Goal: Task Accomplishment & Management: Manage account settings

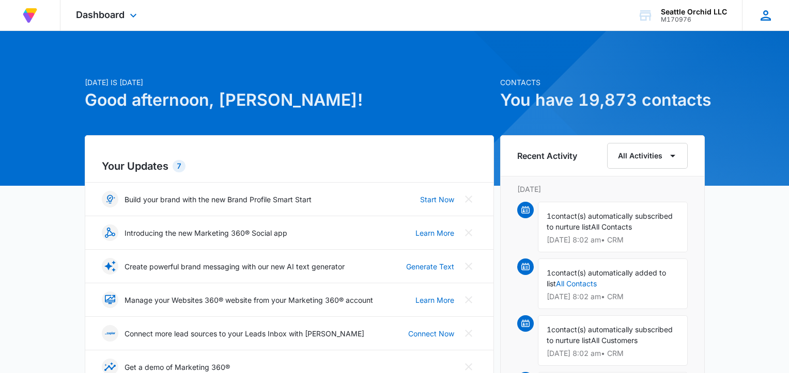
click at [767, 17] on icon at bounding box center [765, 15] width 10 height 10
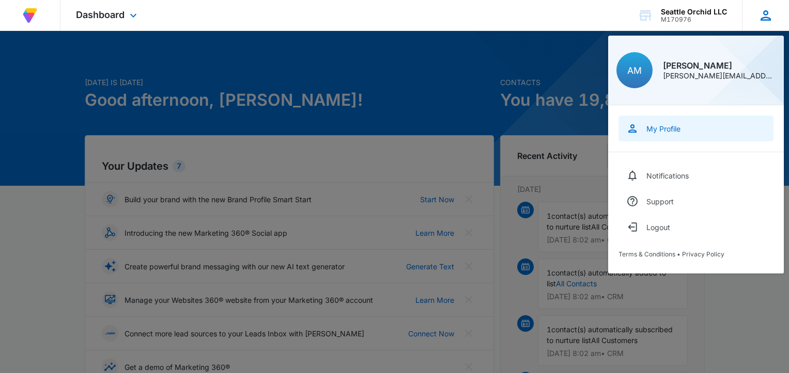
click at [660, 131] on div "My Profile" at bounding box center [663, 128] width 34 height 9
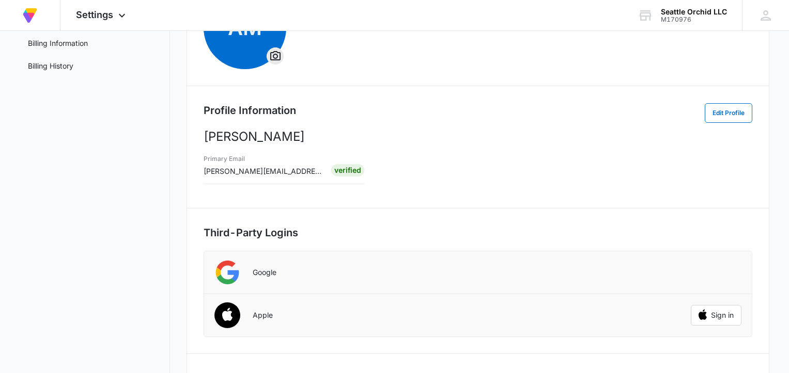
scroll to position [202, 0]
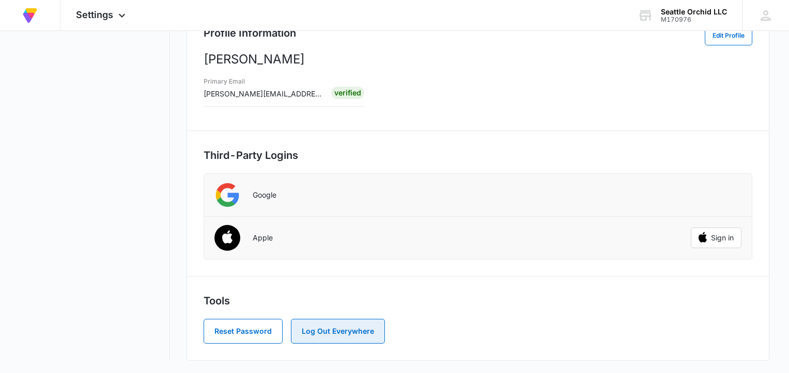
click at [345, 328] on button "Log Out Everywhere" at bounding box center [338, 331] width 94 height 25
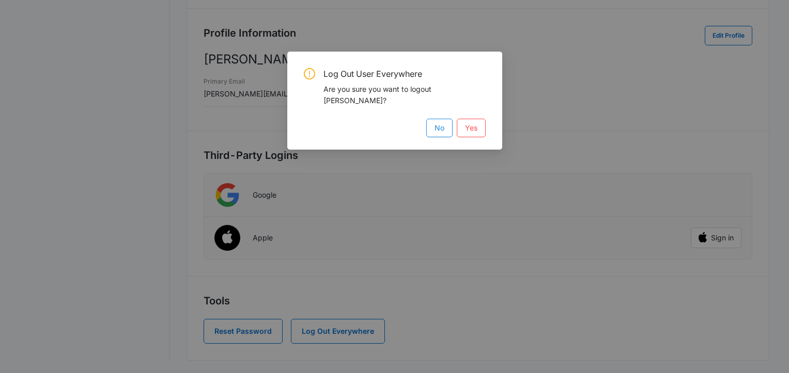
click at [437, 122] on span "No" at bounding box center [439, 127] width 10 height 11
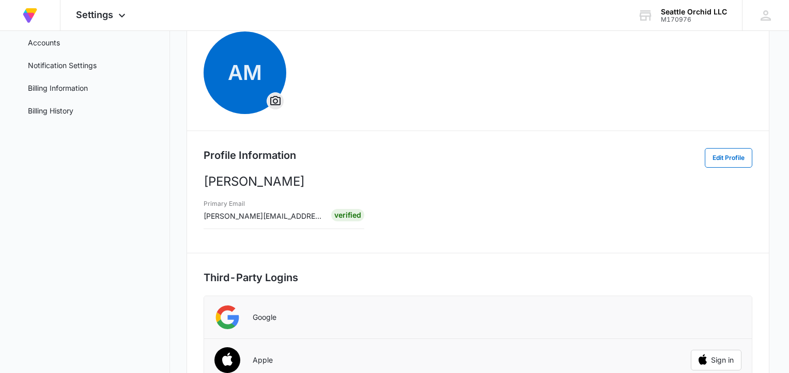
scroll to position [0, 0]
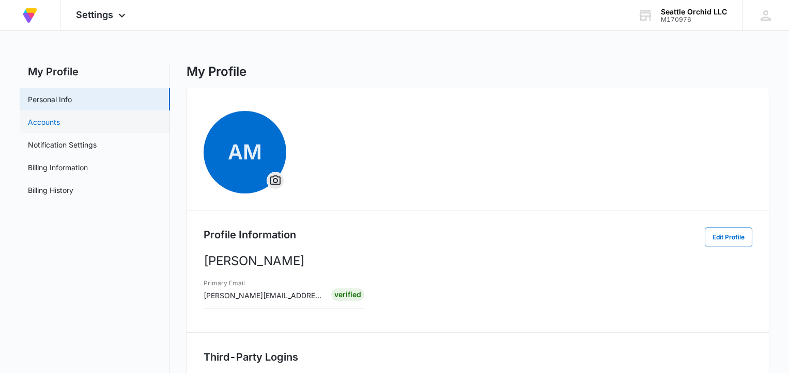
click at [52, 119] on link "Accounts" at bounding box center [44, 122] width 32 height 11
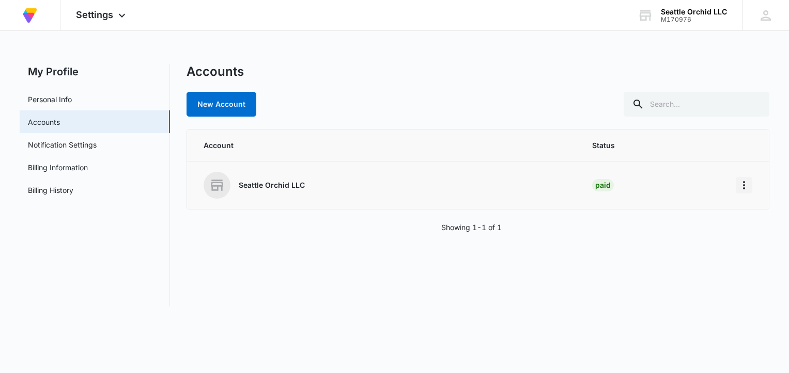
click at [741, 186] on icon "Home" at bounding box center [744, 185] width 12 height 12
click at [713, 214] on div "Go to Dashboard" at bounding box center [697, 214] width 57 height 7
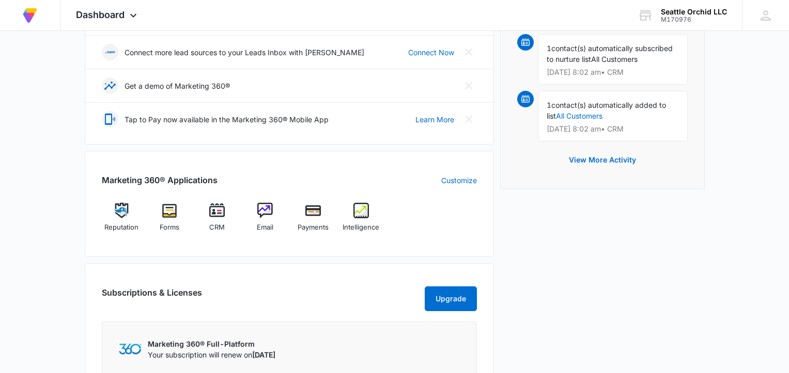
scroll to position [284, 0]
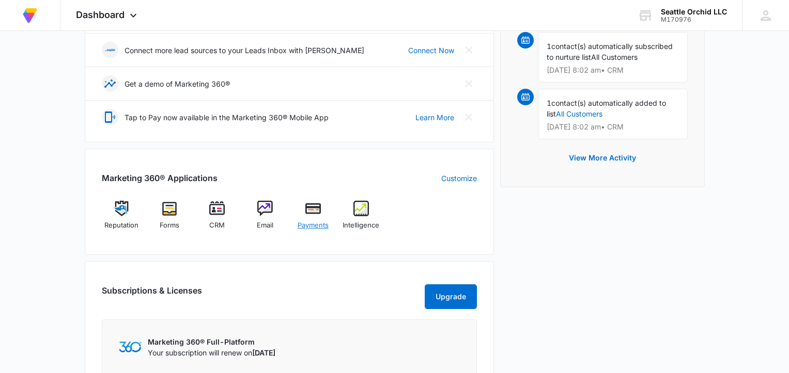
click at [316, 210] on img at bounding box center [312, 208] width 15 height 15
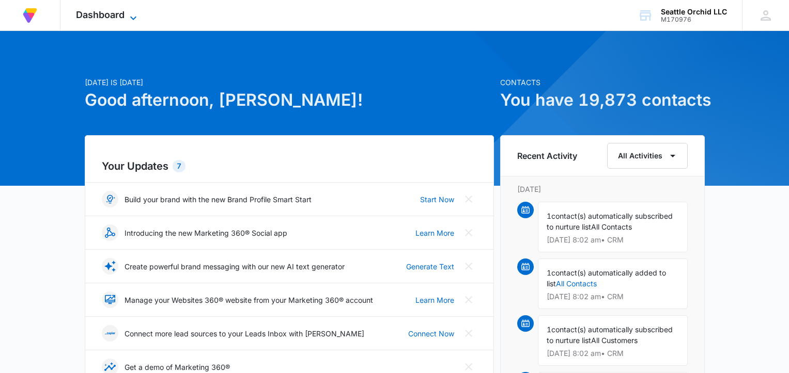
click at [135, 12] on icon at bounding box center [133, 18] width 12 height 12
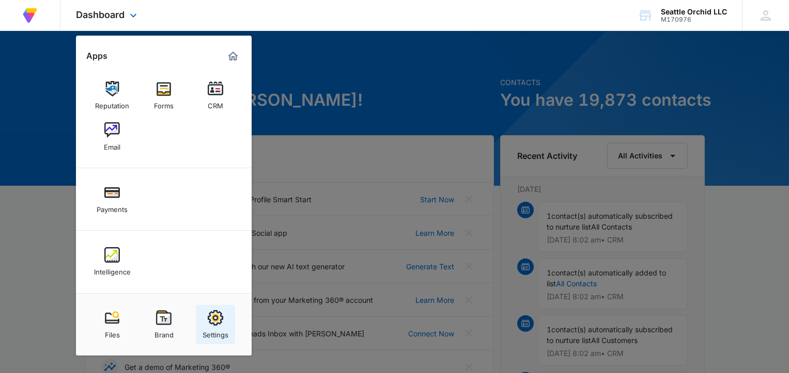
click at [217, 317] on img at bounding box center [215, 317] width 15 height 15
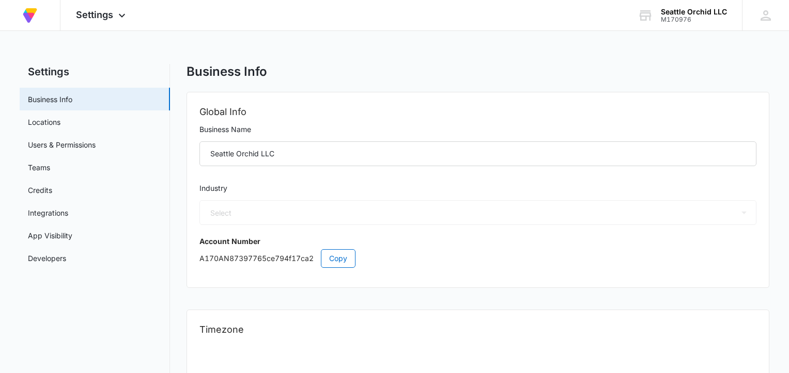
select select "45"
select select "US"
select select "America/Denver"
click at [92, 144] on link "Users & Permissions" at bounding box center [62, 144] width 68 height 11
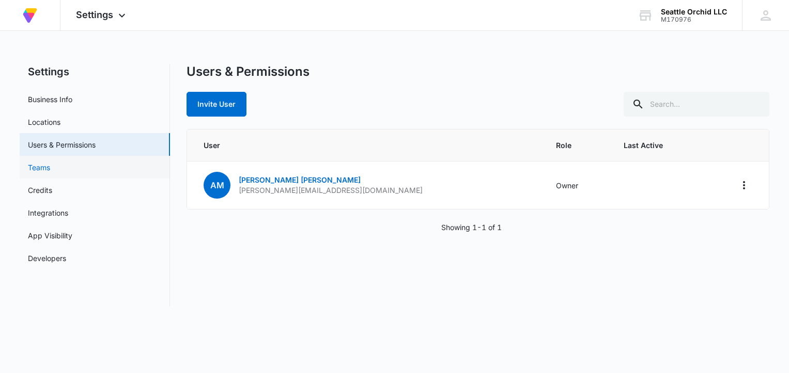
click at [50, 164] on link "Teams" at bounding box center [39, 167] width 22 height 11
click at [52, 187] on link "Credits" at bounding box center [40, 190] width 24 height 11
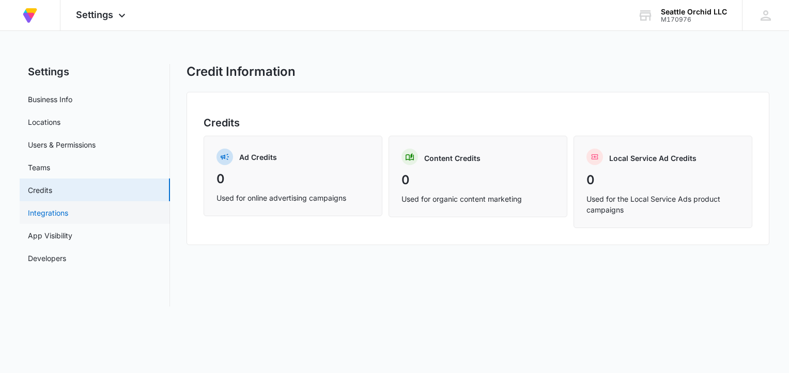
click at [63, 211] on link "Integrations" at bounding box center [48, 213] width 40 height 11
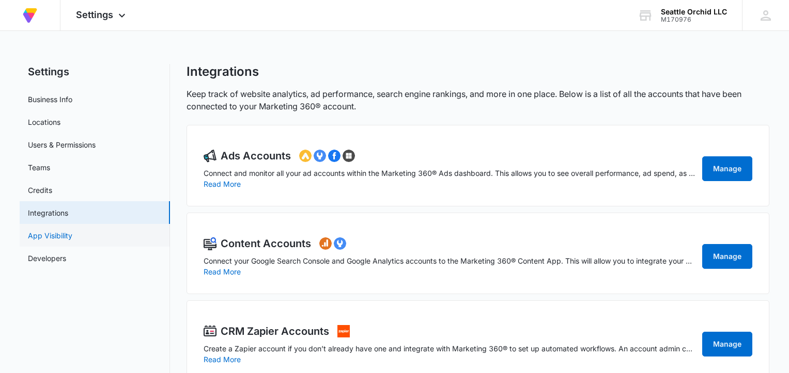
click at [59, 233] on link "App Visibility" at bounding box center [50, 235] width 44 height 11
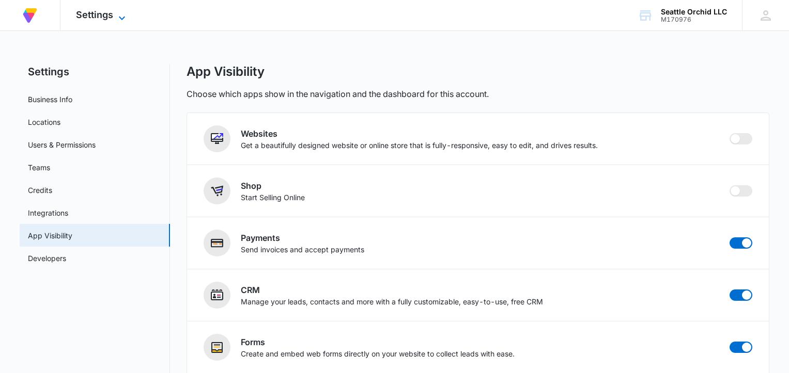
click at [121, 15] on icon at bounding box center [122, 18] width 12 height 12
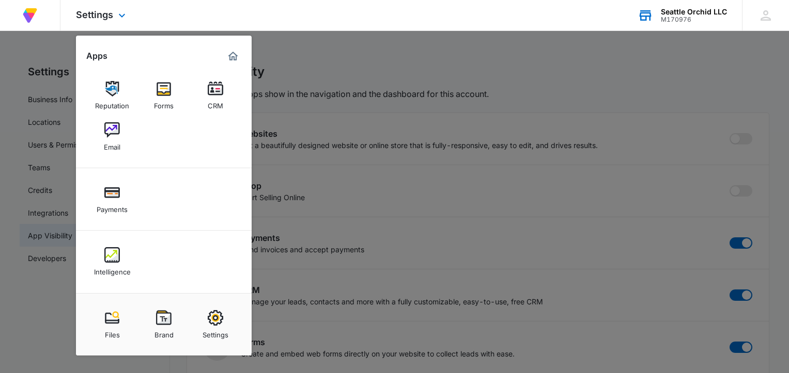
click at [685, 17] on div "M170976" at bounding box center [694, 19] width 66 height 7
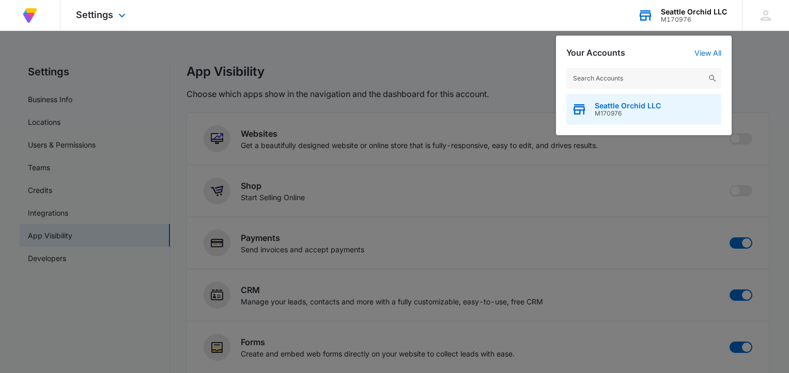
click at [643, 110] on span "M170976" at bounding box center [627, 113] width 66 height 7
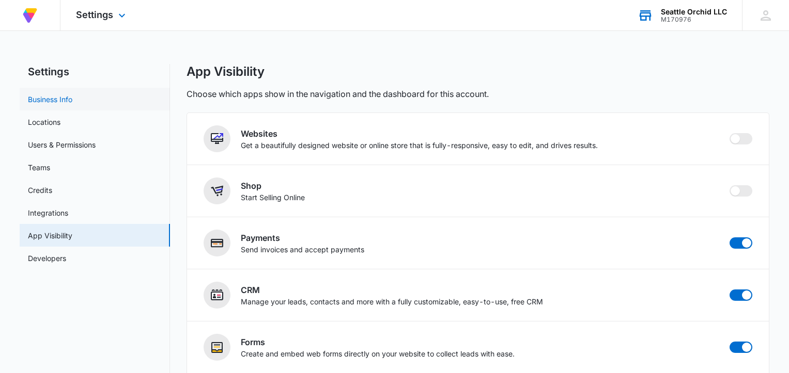
click at [61, 101] on link "Business Info" at bounding box center [50, 99] width 44 height 11
select select "45"
select select "US"
select select "America/Denver"
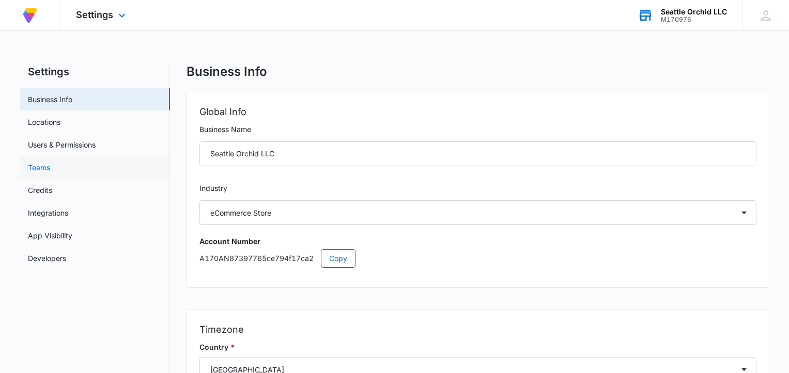
click at [50, 165] on link "Teams" at bounding box center [39, 167] width 22 height 11
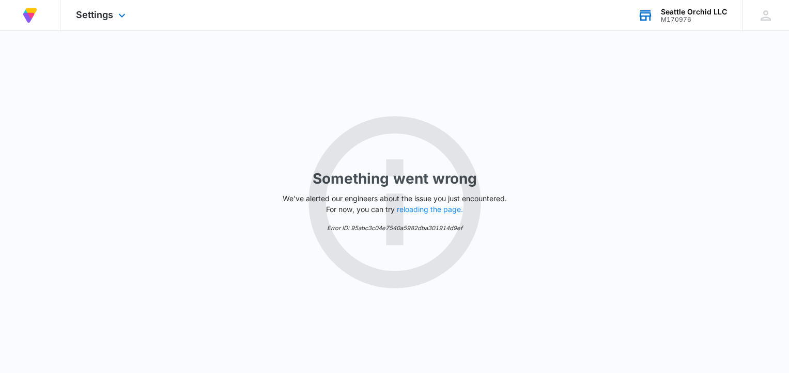
select select "45"
select select "US"
select select "America/Denver"
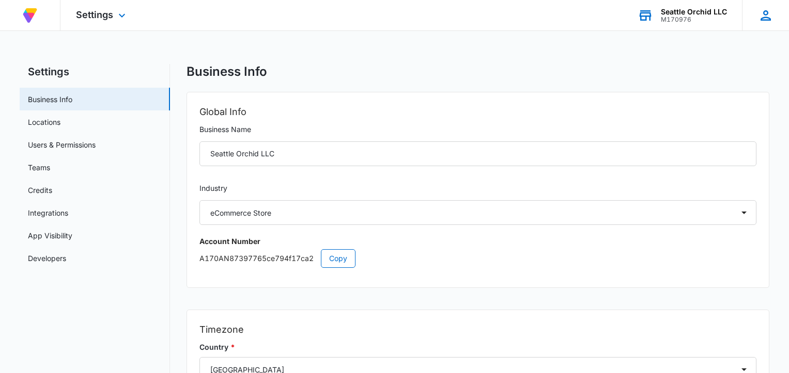
click at [765, 18] on icon at bounding box center [765, 15] width 10 height 10
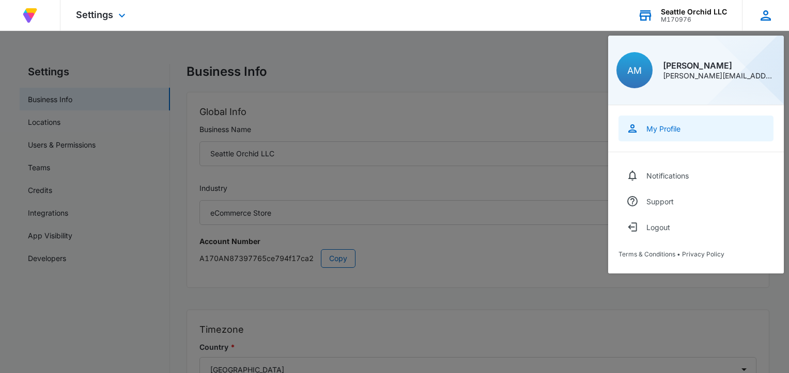
click at [659, 132] on div "My Profile" at bounding box center [663, 128] width 34 height 9
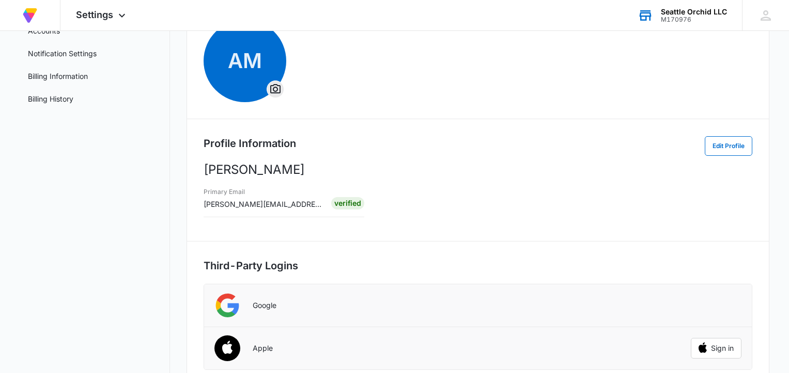
scroll to position [89, 0]
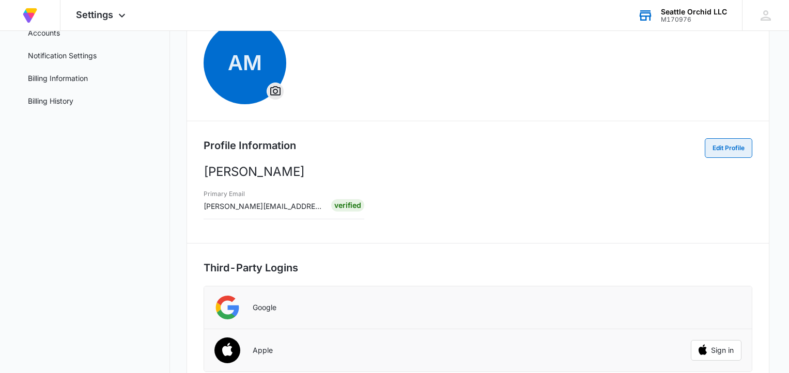
click at [718, 146] on button "Edit Profile" at bounding box center [728, 148] width 48 height 20
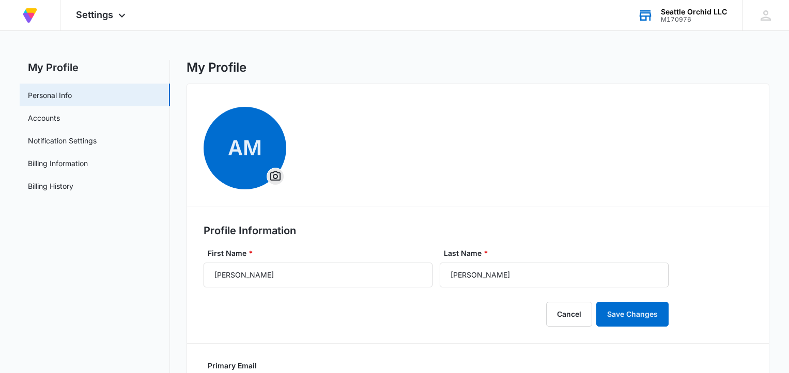
scroll to position [0, 0]
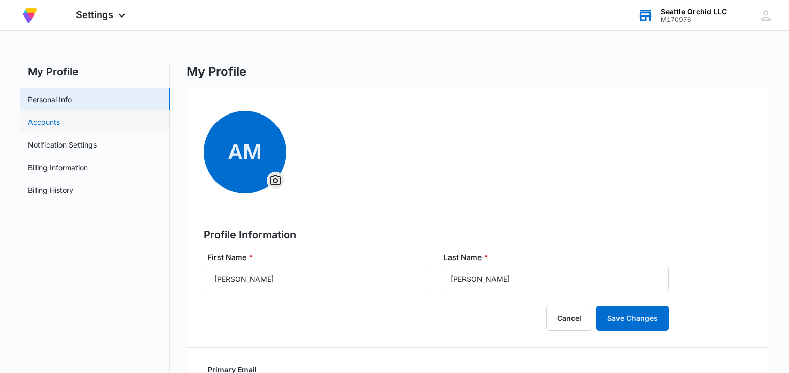
click at [58, 119] on link "Accounts" at bounding box center [44, 122] width 32 height 11
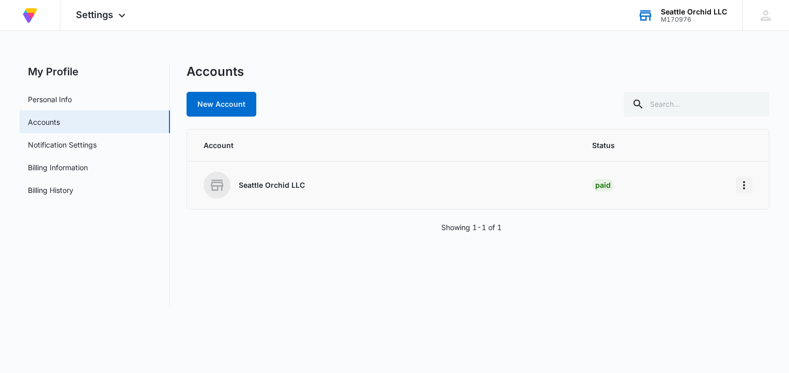
click at [743, 185] on icon "Home" at bounding box center [744, 185] width 2 height 8
click at [602, 186] on div "Paid" at bounding box center [603, 185] width 22 height 12
click at [277, 186] on p "Seattle Orchid LLC" at bounding box center [272, 185] width 66 height 10
click at [743, 184] on icon "Home" at bounding box center [744, 185] width 2 height 8
click at [715, 216] on div "Go to Dashboard" at bounding box center [697, 214] width 57 height 7
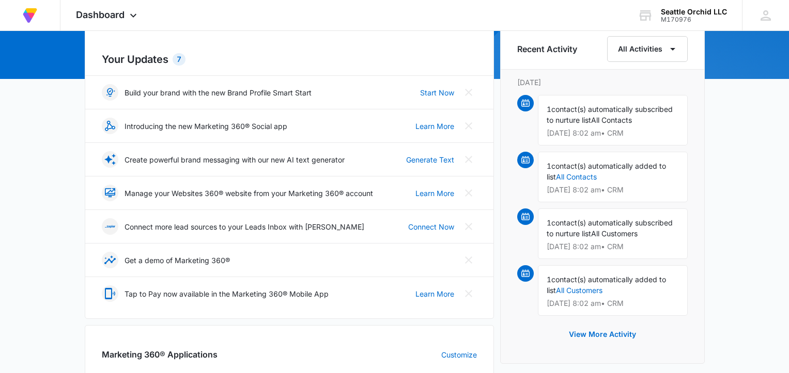
scroll to position [108, 0]
click at [422, 292] on link "Learn More" at bounding box center [434, 293] width 39 height 11
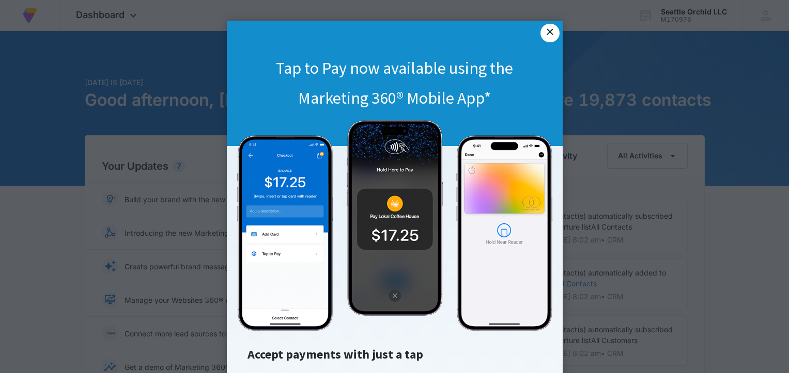
click at [546, 32] on link "×" at bounding box center [549, 33] width 19 height 19
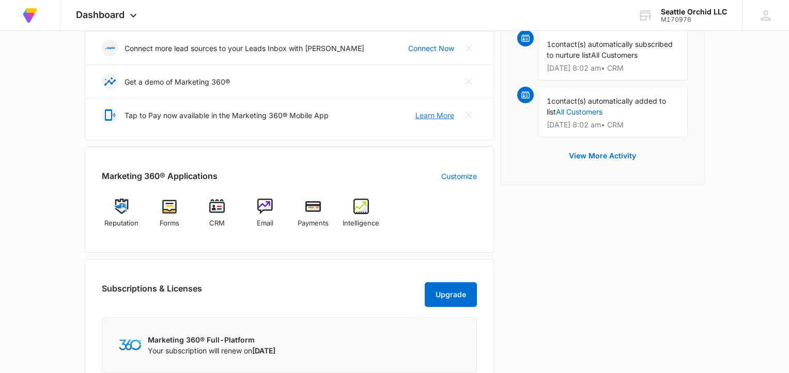
scroll to position [285, 0]
click at [264, 203] on img at bounding box center [264, 206] width 15 height 15
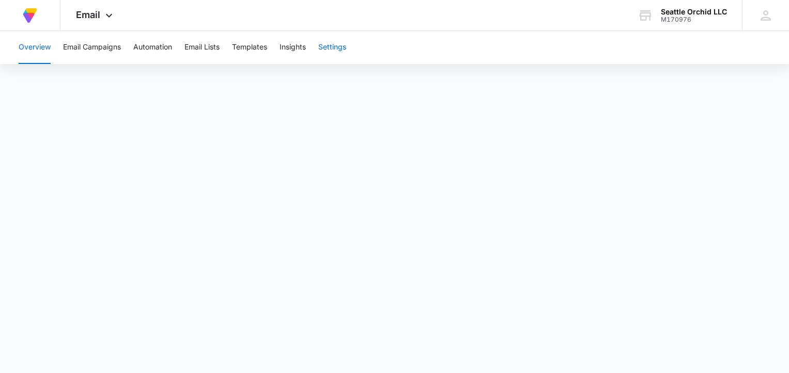
click at [330, 44] on button "Settings" at bounding box center [332, 47] width 28 height 33
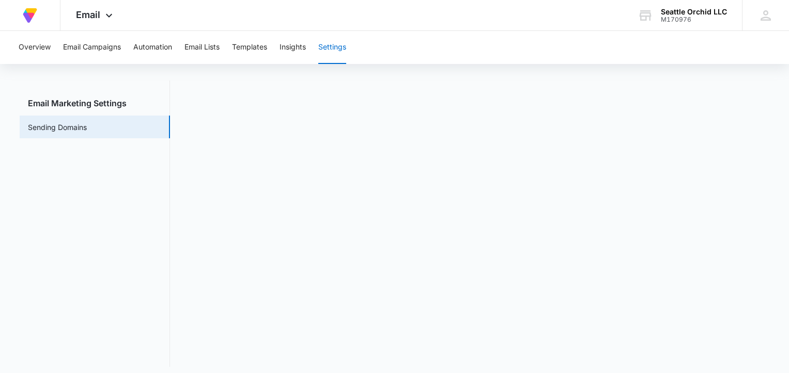
scroll to position [23, 0]
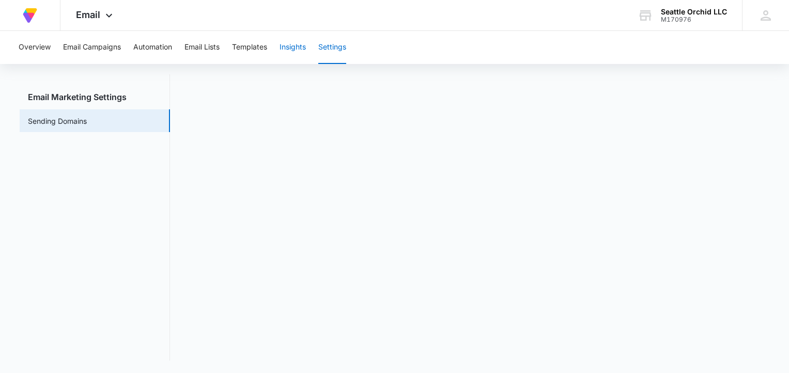
click at [298, 46] on button "Insights" at bounding box center [292, 47] width 26 height 33
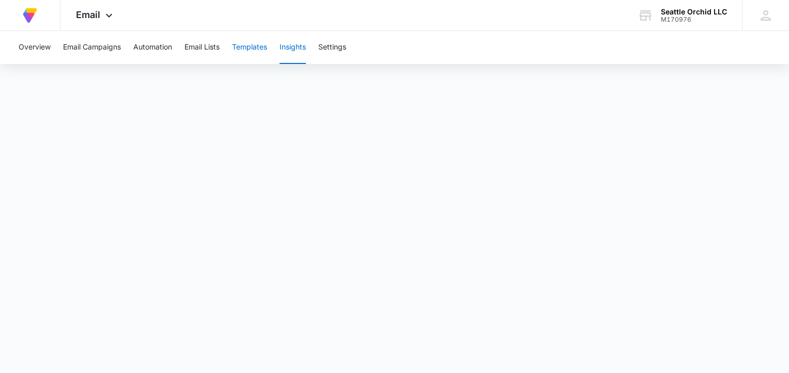
click at [255, 48] on button "Templates" at bounding box center [249, 47] width 35 height 33
click at [202, 46] on button "Email Lists" at bounding box center [201, 47] width 35 height 33
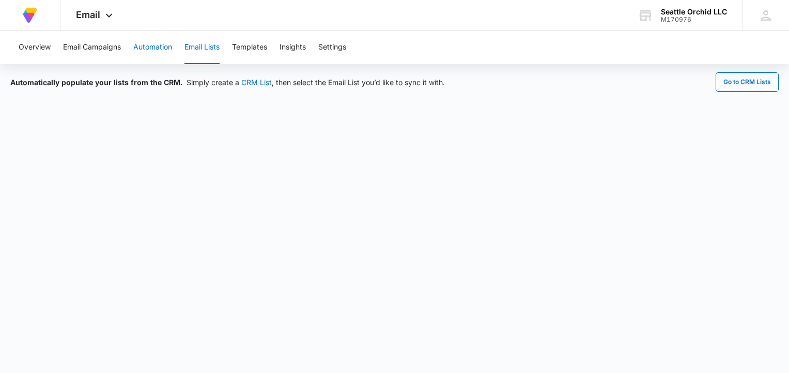
click at [157, 45] on button "Automation" at bounding box center [152, 47] width 39 height 33
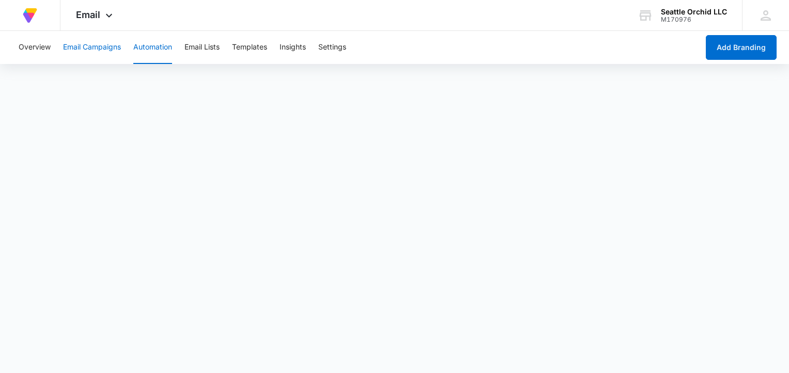
click at [113, 48] on button "Email Campaigns" at bounding box center [92, 47] width 58 height 33
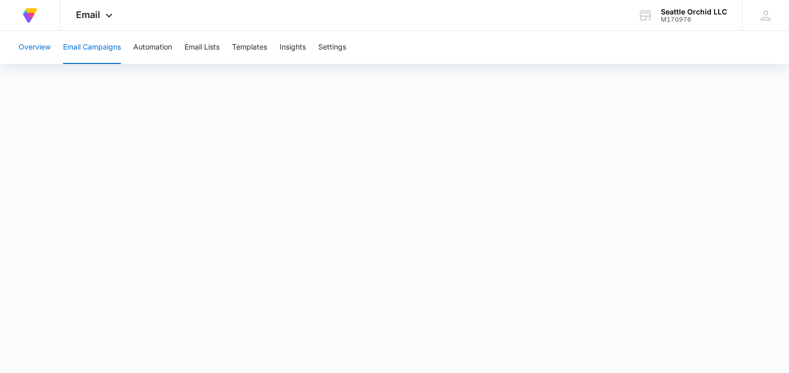
click at [42, 46] on button "Overview" at bounding box center [35, 47] width 32 height 33
click at [675, 17] on div "M170976" at bounding box center [694, 19] width 66 height 7
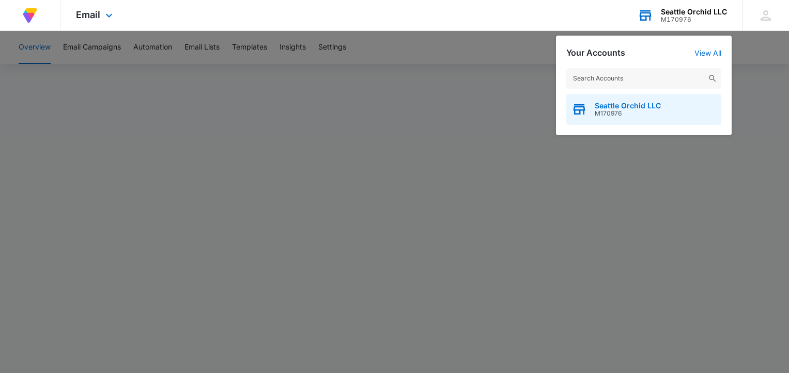
click at [644, 106] on span "Seattle Orchid LLC" at bounding box center [627, 106] width 66 height 8
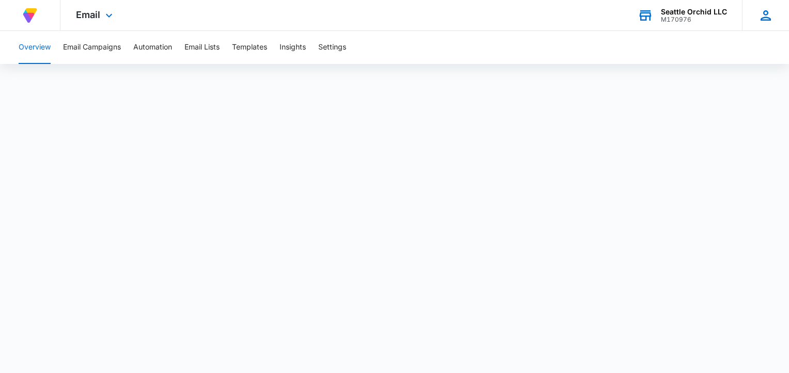
click at [761, 17] on icon at bounding box center [765, 15] width 15 height 15
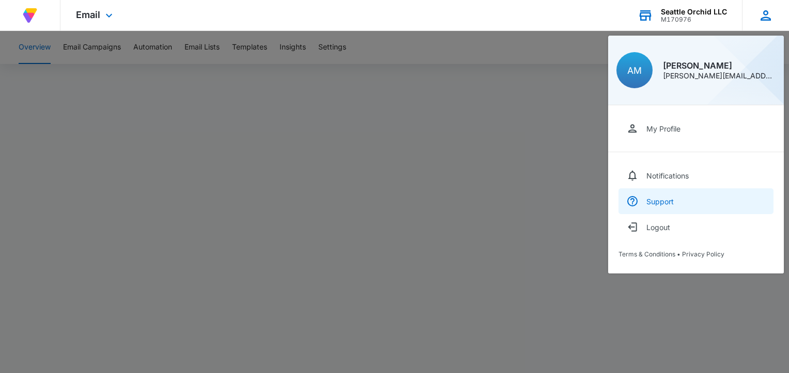
click at [655, 200] on div "Support" at bounding box center [659, 201] width 27 height 9
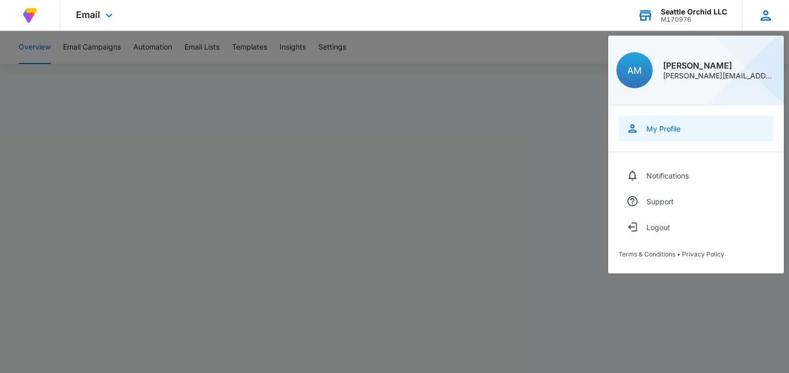
click at [669, 129] on div "My Profile" at bounding box center [663, 128] width 34 height 9
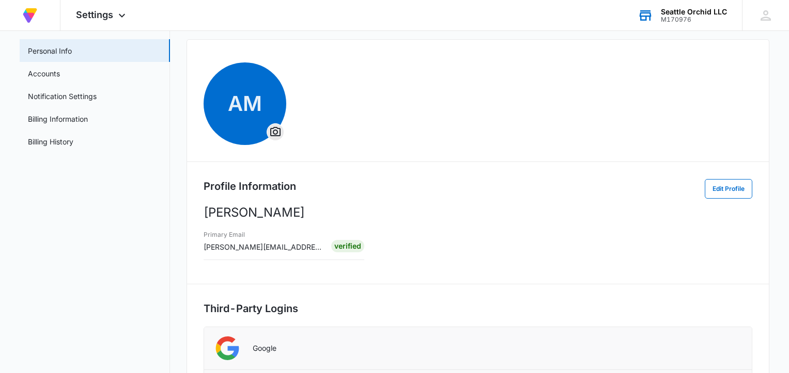
scroll to position [46, 0]
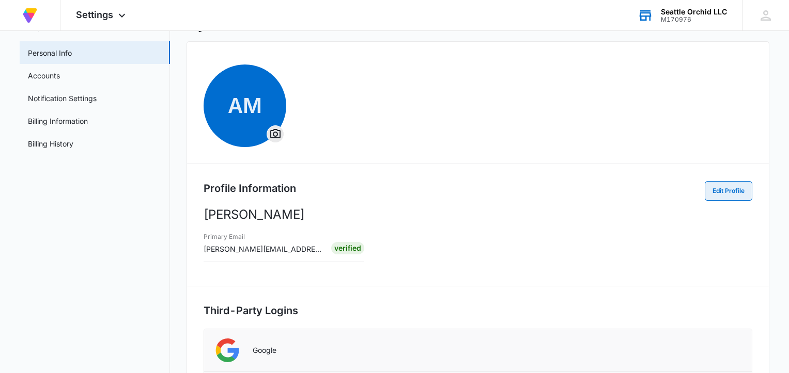
click at [722, 186] on button "Edit Profile" at bounding box center [728, 191] width 48 height 20
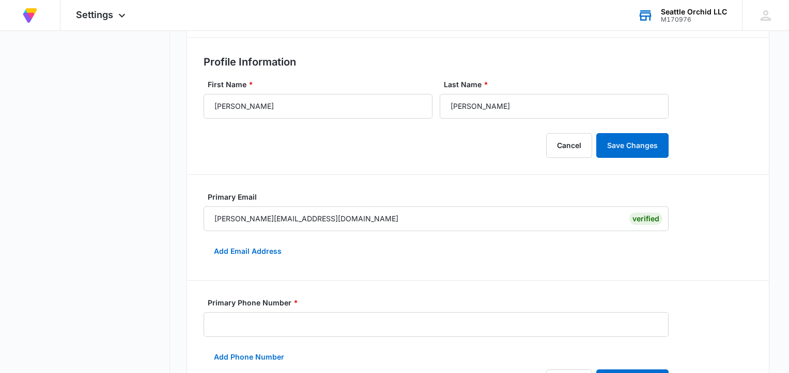
scroll to position [0, 0]
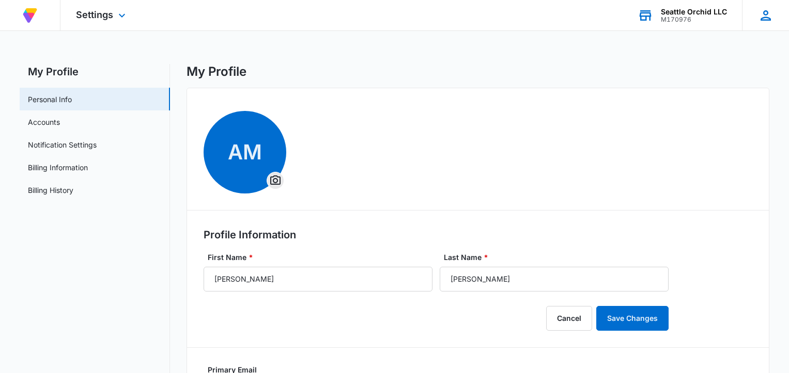
click at [763, 15] on icon at bounding box center [765, 15] width 15 height 15
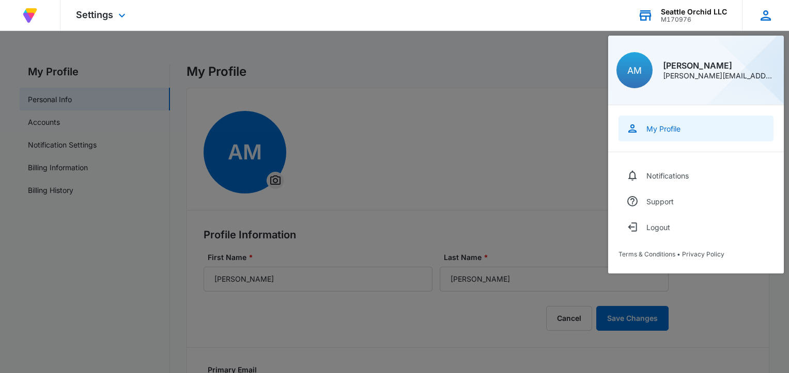
click at [660, 128] on div "My Profile" at bounding box center [663, 128] width 34 height 9
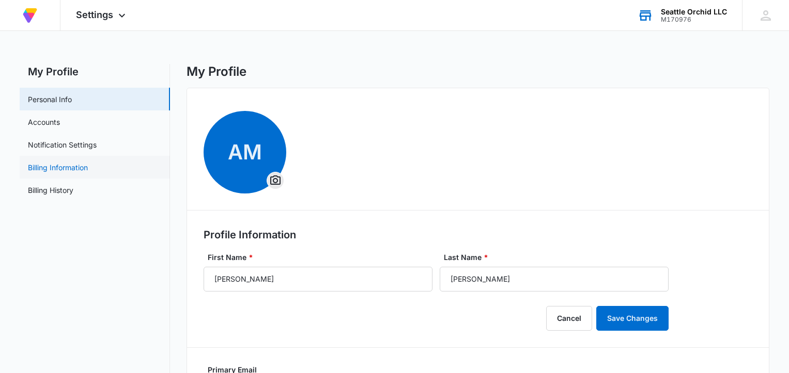
click at [57, 165] on link "Billing Information" at bounding box center [58, 167] width 60 height 11
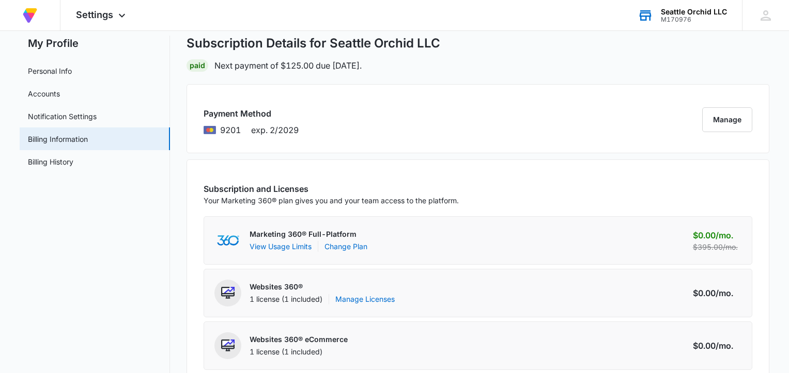
scroll to position [29, 0]
click at [717, 122] on button "Manage" at bounding box center [727, 119] width 50 height 25
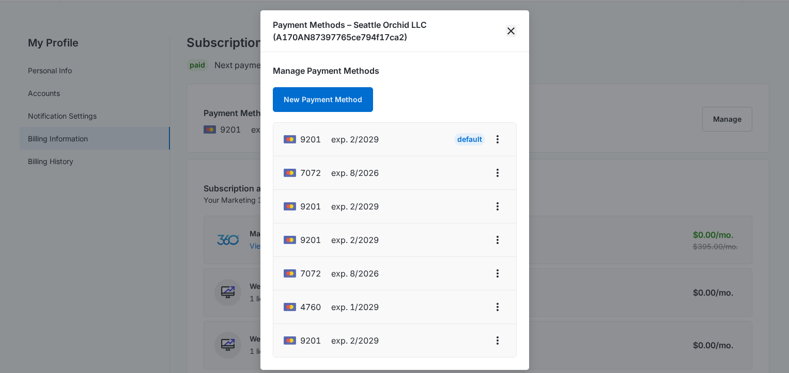
click at [511, 32] on icon "close" at bounding box center [510, 30] width 7 height 7
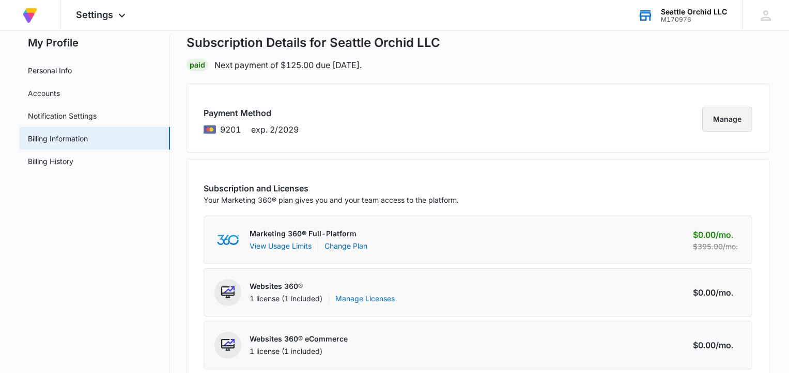
click at [715, 115] on button "Manage" at bounding box center [727, 119] width 50 height 25
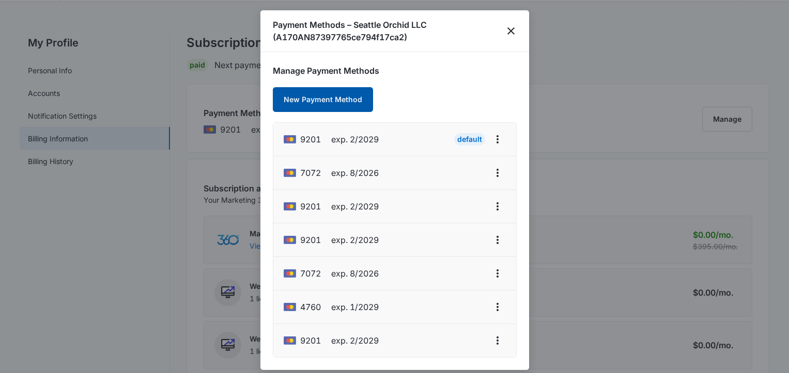
click at [352, 98] on button "New Payment Method" at bounding box center [323, 99] width 100 height 25
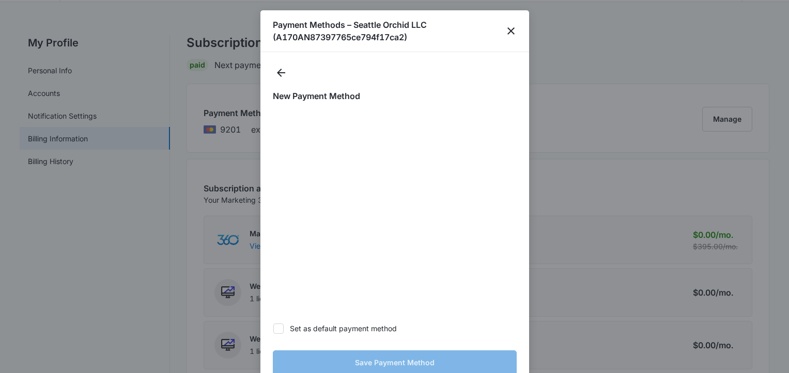
scroll to position [31, 0]
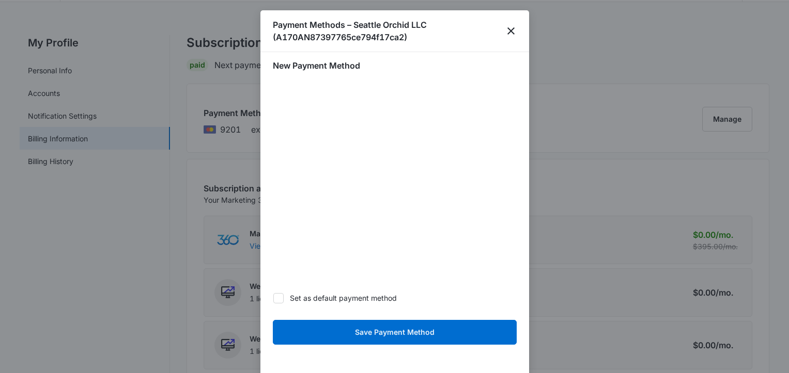
click at [279, 296] on icon at bounding box center [278, 298] width 9 height 9
click at [273, 298] on input "Set as default payment method" at bounding box center [273, 298] width 1 height 1
checkbox input "true"
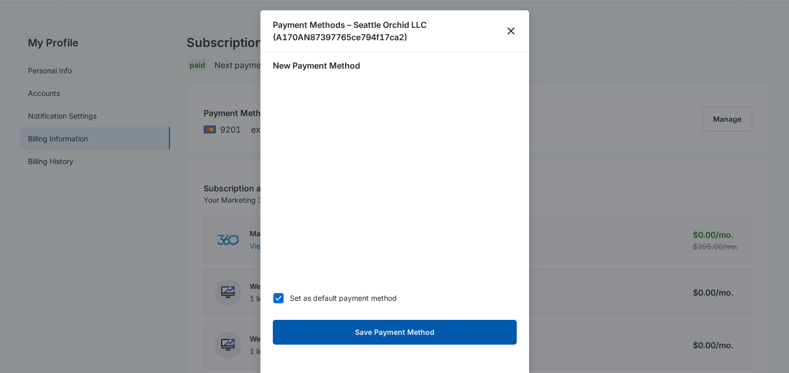
click at [395, 334] on button "Save Payment Method" at bounding box center [395, 332] width 244 height 25
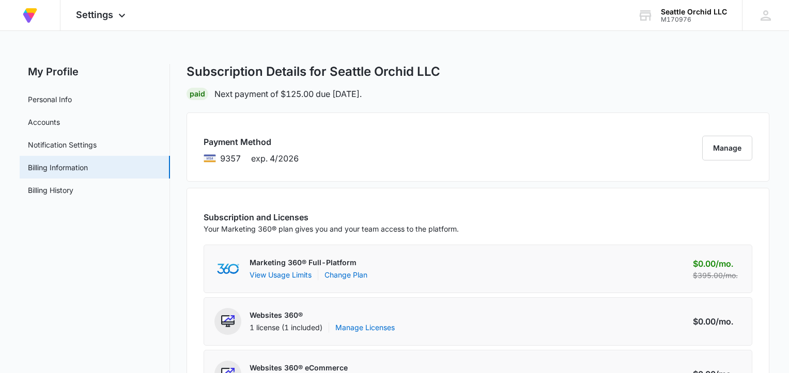
scroll to position [1, 0]
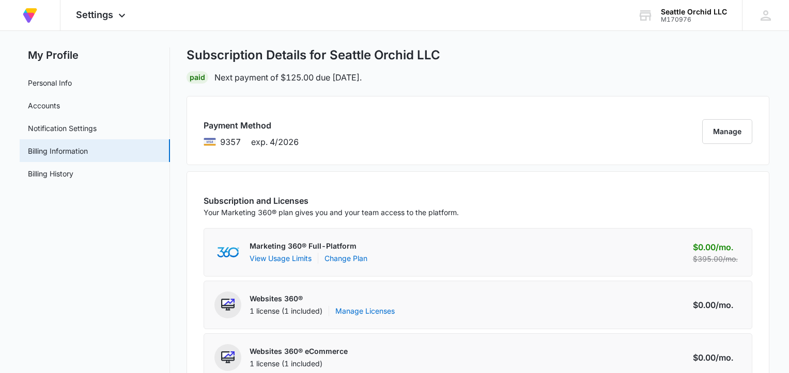
scroll to position [17, 0]
click at [717, 133] on button "Manage" at bounding box center [727, 131] width 50 height 25
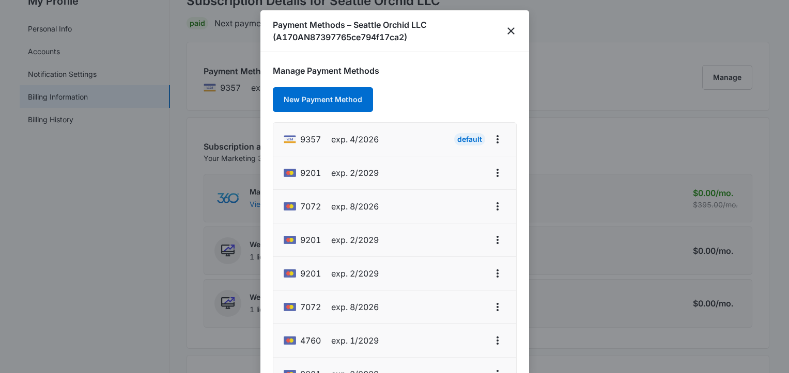
scroll to position [74, 0]
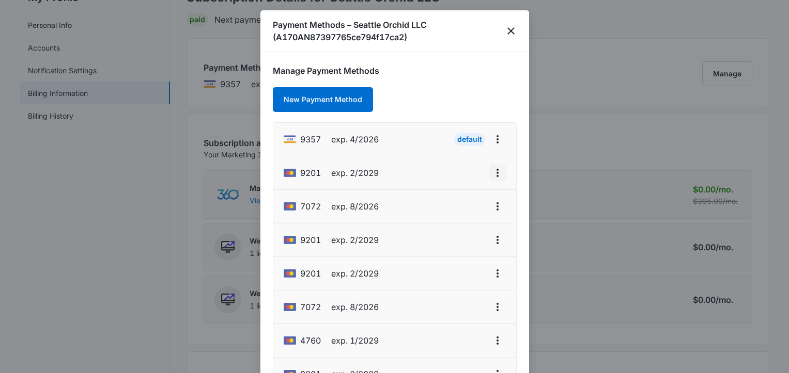
click at [500, 170] on icon "actions.viewMore" at bounding box center [497, 173] width 12 height 12
click at [460, 200] on div "Edit Card" at bounding box center [456, 201] width 49 height 7
select select "2"
select select "2029"
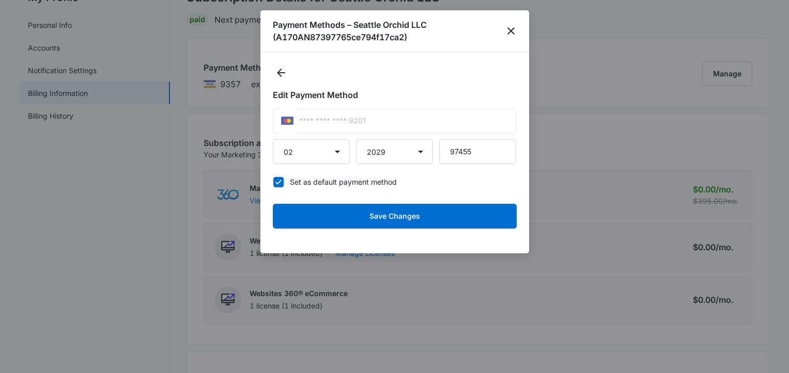
click at [274, 182] on icon at bounding box center [278, 182] width 9 height 9
click at [273, 182] on input "Set as default payment method" at bounding box center [273, 182] width 1 height 1
checkbox input "false"
click at [421, 152] on select "2025 2026 2027 2028 2029 2030 2031 2032 2033 2034 2035 2036 2037 2038 2039 2040…" at bounding box center [394, 151] width 77 height 25
select select "2030"
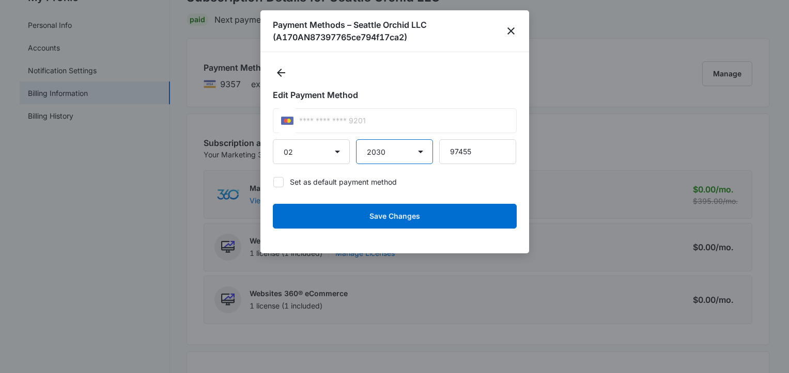
click at [356, 139] on select "2025 2026 2027 2028 2029 2030 2031 2032 2033 2034 2035 2036 2037 2038 2039 2040…" at bounding box center [394, 151] width 77 height 25
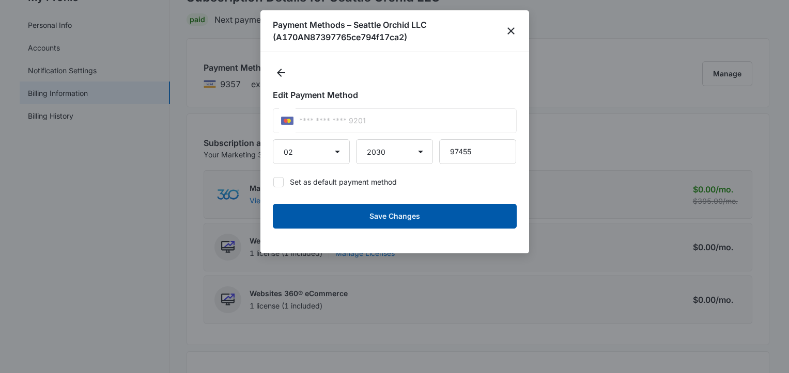
click at [407, 215] on button "Save Changes" at bounding box center [395, 216] width 244 height 25
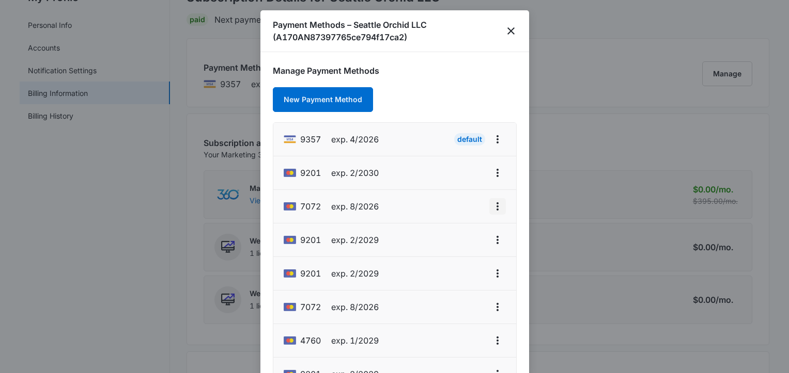
click at [496, 206] on icon "actions.viewMore" at bounding box center [497, 206] width 2 height 8
click at [457, 232] on div "Edit Card" at bounding box center [456, 235] width 49 height 7
select select "8"
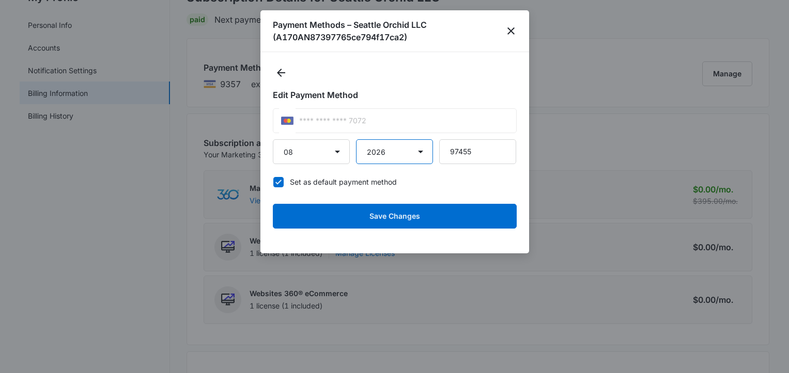
click at [421, 151] on select "2025 2026 2027 2028 2029 2030 2031 2032 2033 2034 2035 2036 2037 2038 2039 2040…" at bounding box center [394, 151] width 77 height 25
select select "2027"
click at [356, 139] on select "2025 2026 2027 2028 2029 2030 2031 2032 2033 2034 2035 2036 2037 2038 2039 2040…" at bounding box center [394, 151] width 77 height 25
click at [280, 181] on icon at bounding box center [278, 182] width 6 height 5
click at [273, 182] on input "Set as default payment method" at bounding box center [273, 182] width 1 height 1
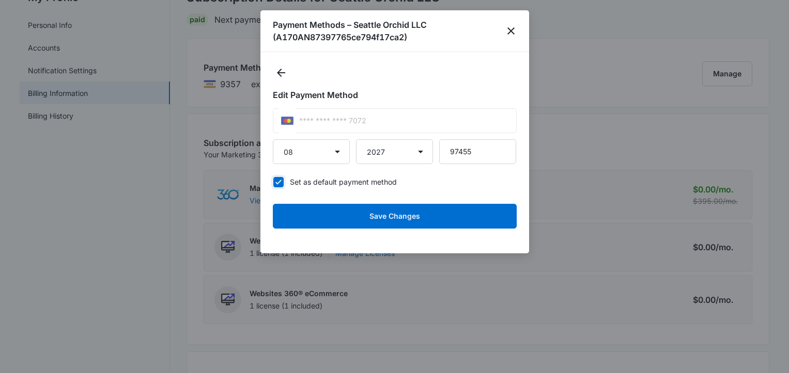
checkbox input "false"
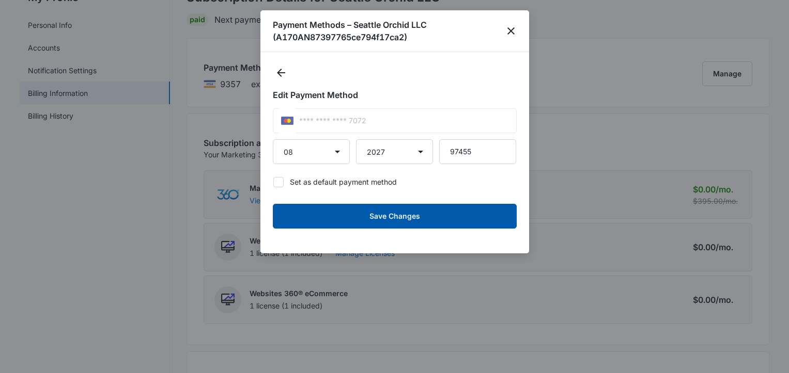
click at [396, 218] on button "Save Changes" at bounding box center [395, 216] width 244 height 25
click at [408, 214] on button "Save Changes" at bounding box center [395, 216] width 244 height 25
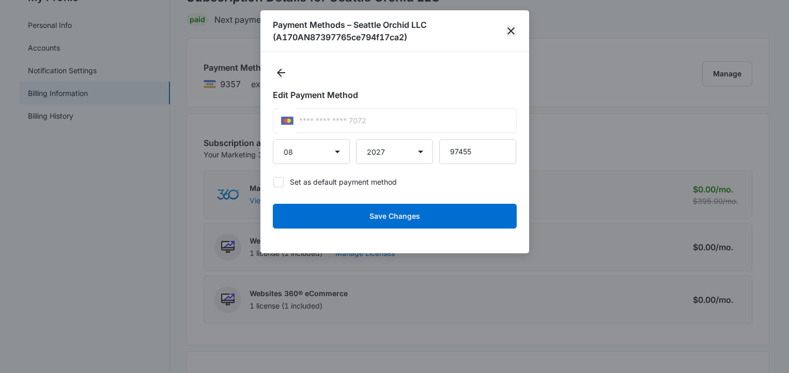
click at [508, 29] on icon "close" at bounding box center [511, 31] width 12 height 12
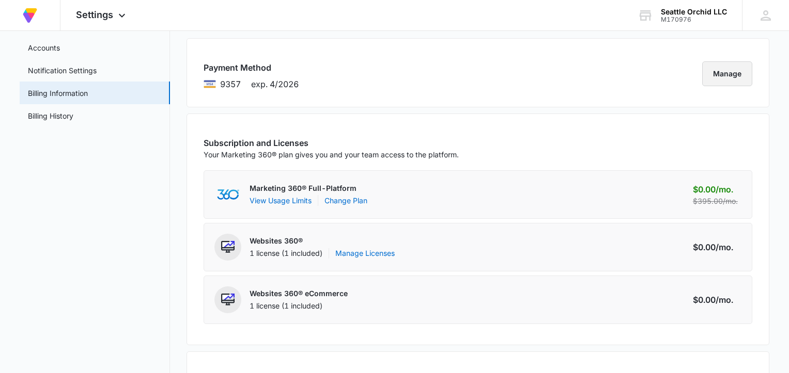
click at [724, 78] on button "Manage" at bounding box center [727, 73] width 50 height 25
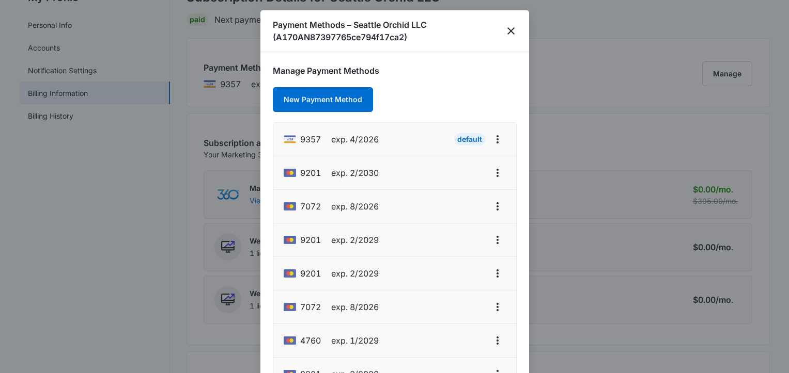
scroll to position [28, 0]
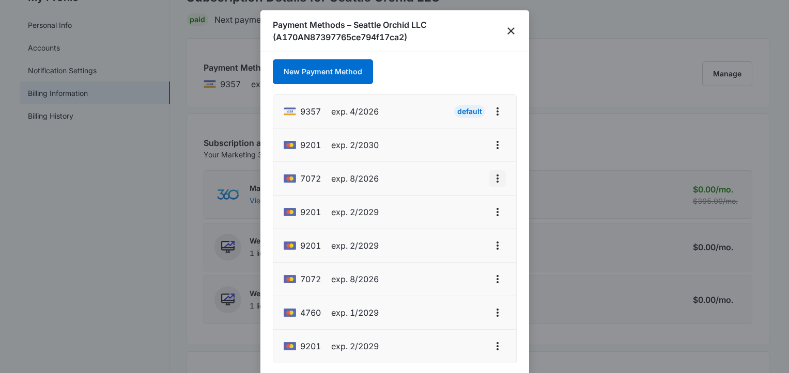
click at [497, 179] on icon "actions.viewMore" at bounding box center [497, 179] width 2 height 8
click at [459, 176] on li "7072 exp. 8/2026 Edit Card Set As Default" at bounding box center [394, 179] width 243 height 34
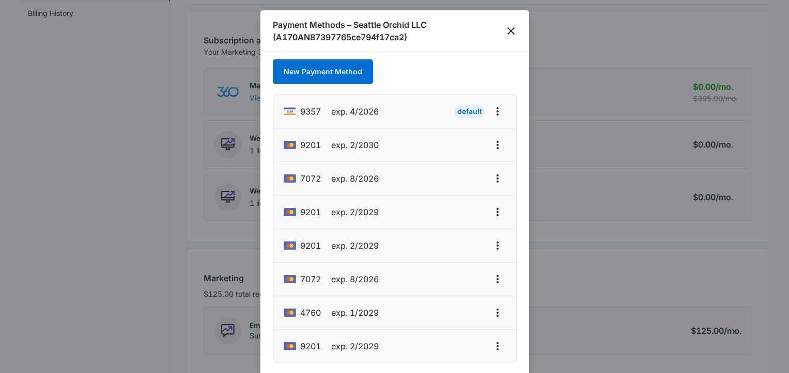
scroll to position [172, 0]
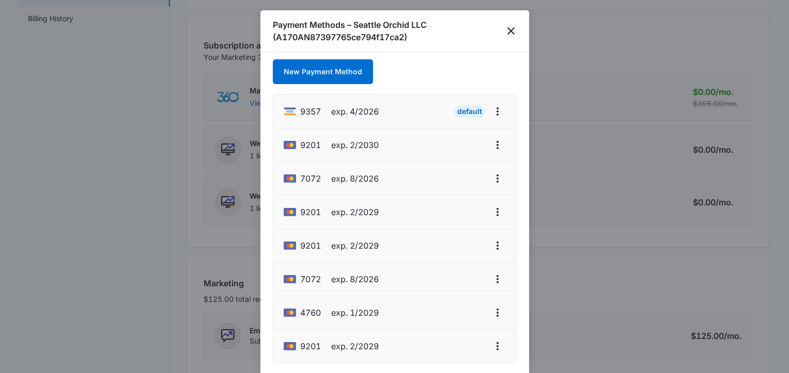
click at [510, 29] on icon "close" at bounding box center [511, 31] width 12 height 12
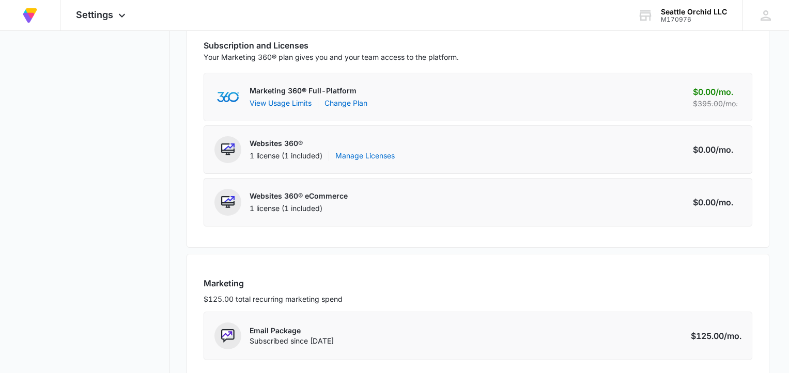
scroll to position [0, 0]
